Goal: Check status

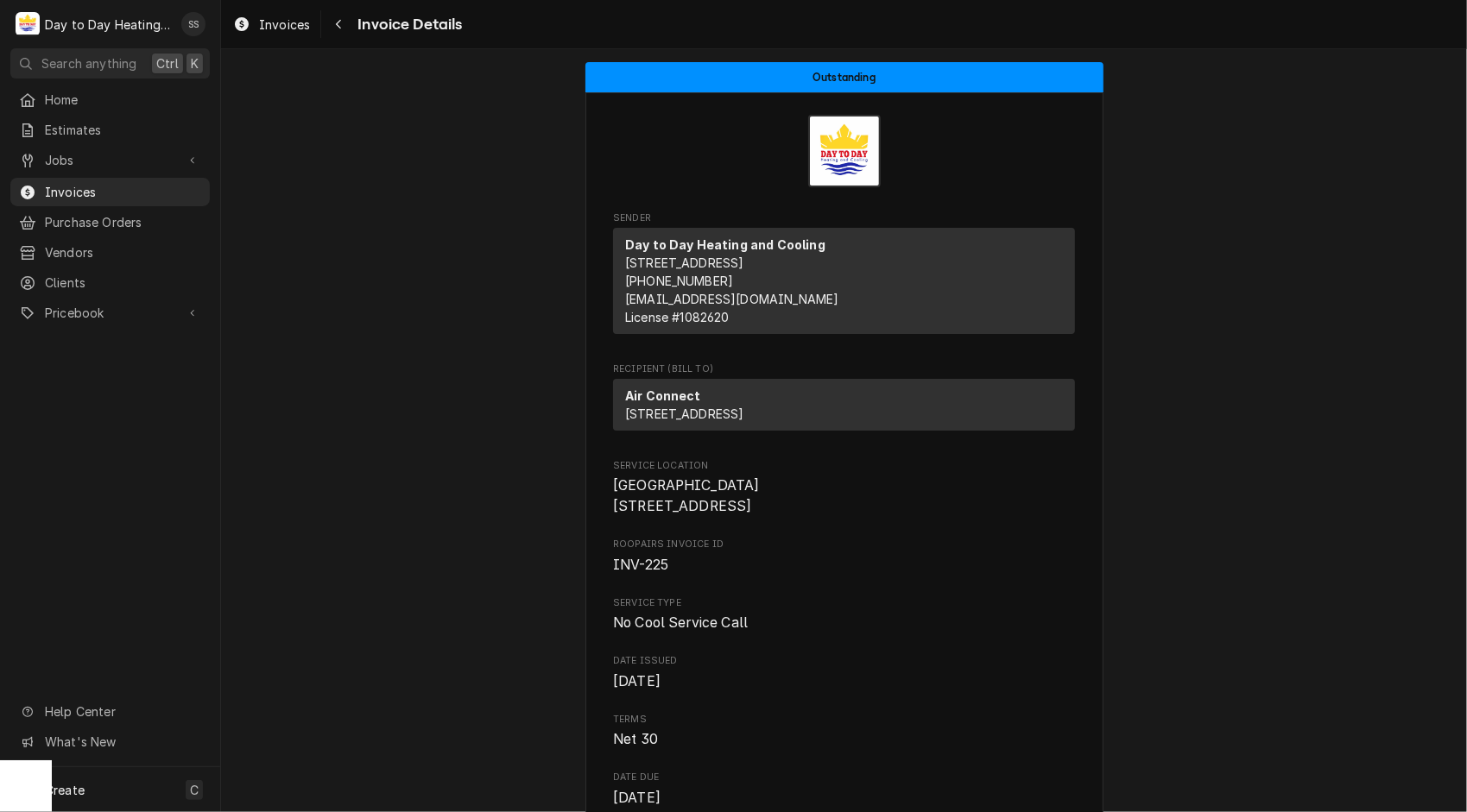
click at [64, 93] on span "Home" at bounding box center [123, 100] width 156 height 19
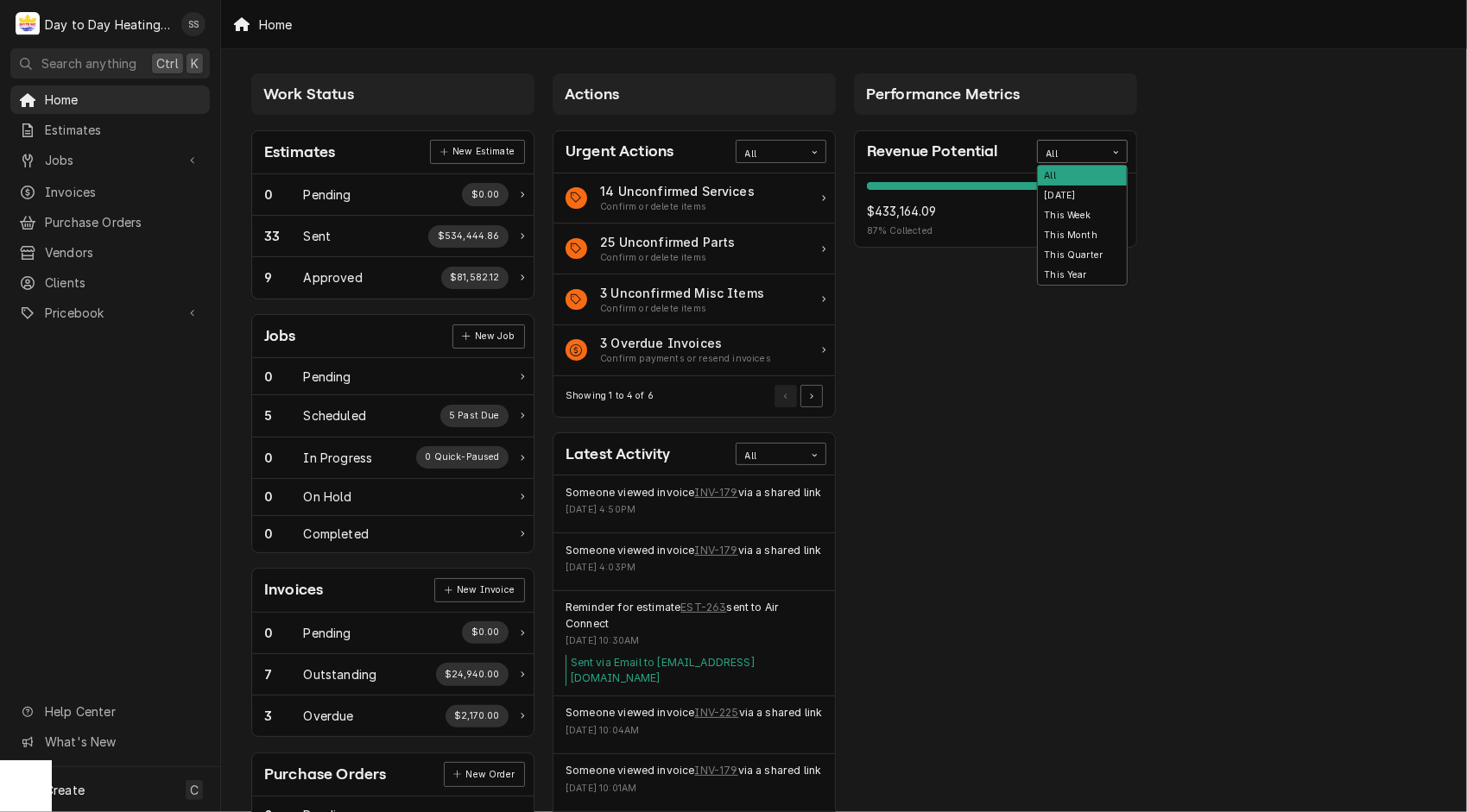
click at [1107, 154] on div "Card Data Filter Control" at bounding box center [1115, 152] width 21 height 21
click at [1064, 275] on div "This Year" at bounding box center [1083, 275] width 89 height 19
click at [1121, 148] on div "Card Data Filter Control" at bounding box center [1115, 152] width 21 height 21
click at [1083, 258] on div "This Quarter" at bounding box center [1083, 254] width 89 height 19
click at [1103, 142] on div "This Quarter" at bounding box center [1071, 152] width 68 height 22
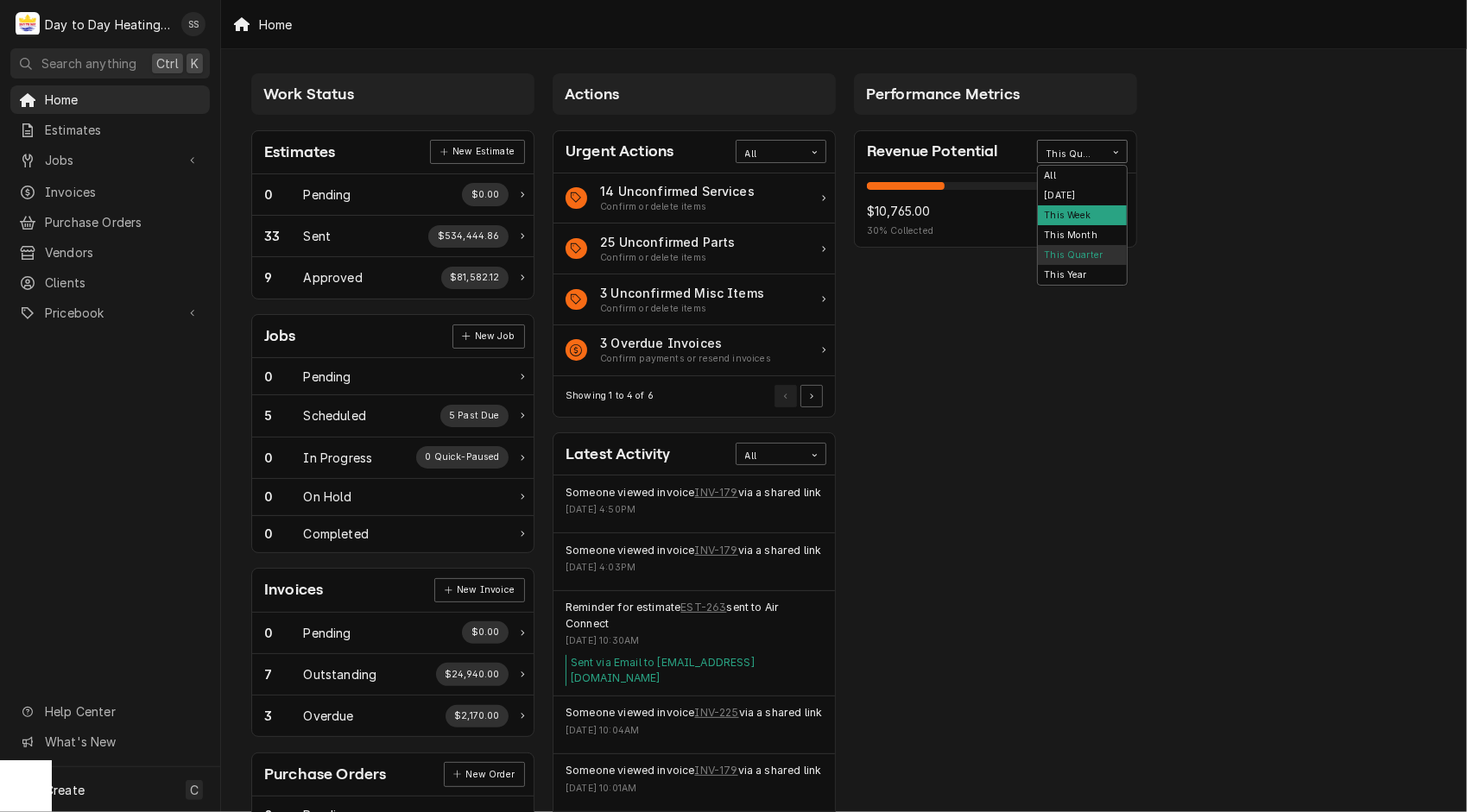
click at [1097, 225] on div "This Week" at bounding box center [1083, 214] width 89 height 19
click at [1117, 145] on div "Card Data Filter Control" at bounding box center [1115, 152] width 21 height 21
click at [1112, 238] on div "This Month" at bounding box center [1083, 235] width 89 height 19
